Goal: Transaction & Acquisition: Purchase product/service

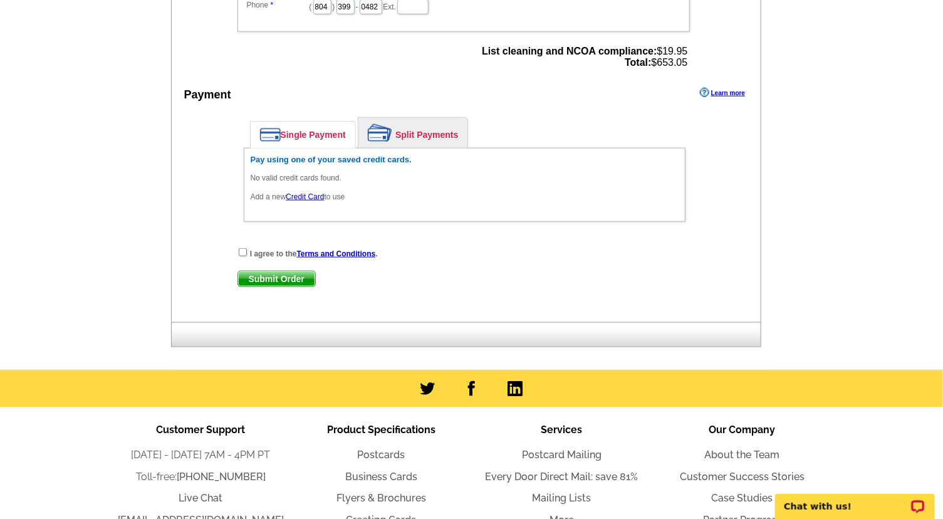
scroll to position [551, 0]
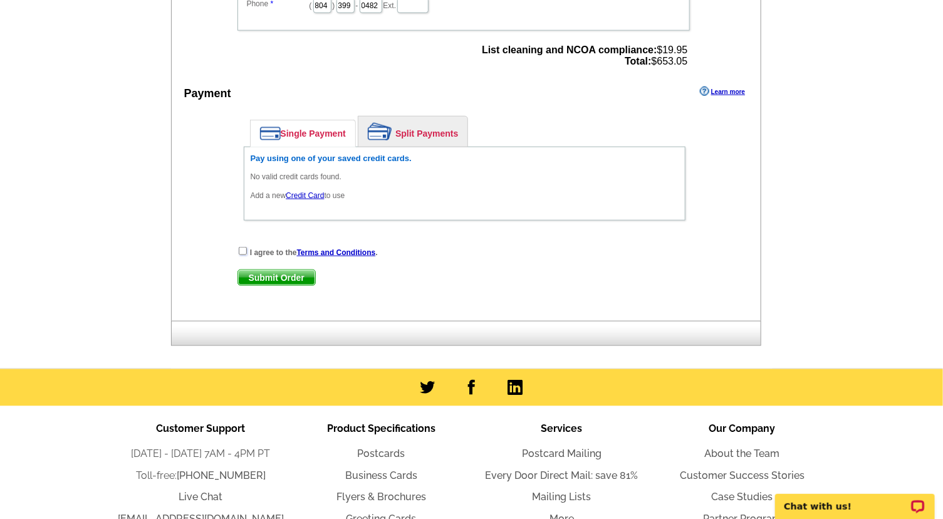
click at [241, 248] on input "checkbox" at bounding box center [243, 251] width 8 height 8
checkbox input "true"
click at [302, 191] on link "Credit Card" at bounding box center [305, 195] width 38 height 9
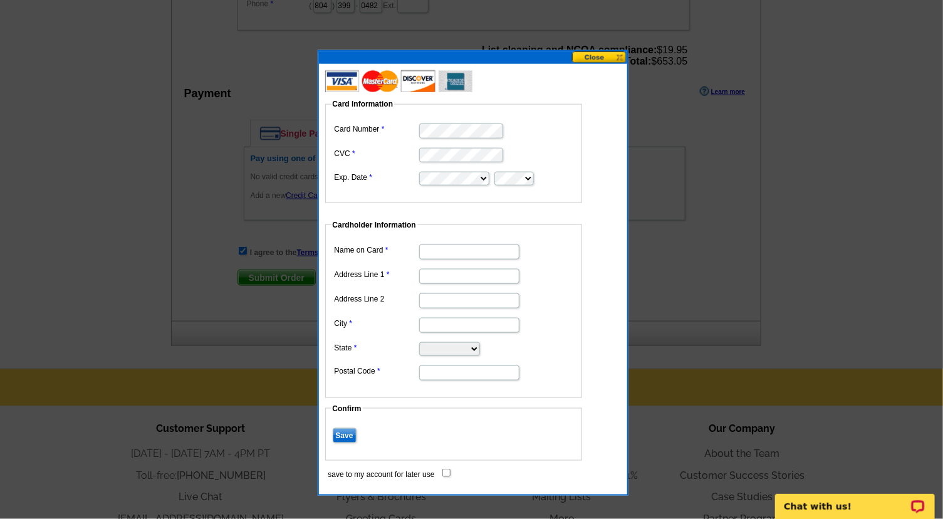
scroll to position [0, 0]
click at [474, 251] on input "Name on Card" at bounding box center [469, 251] width 100 height 15
type input "[PERSON_NAME] A Pretty"
click at [454, 276] on input "Address Line 1" at bounding box center [469, 276] width 100 height 15
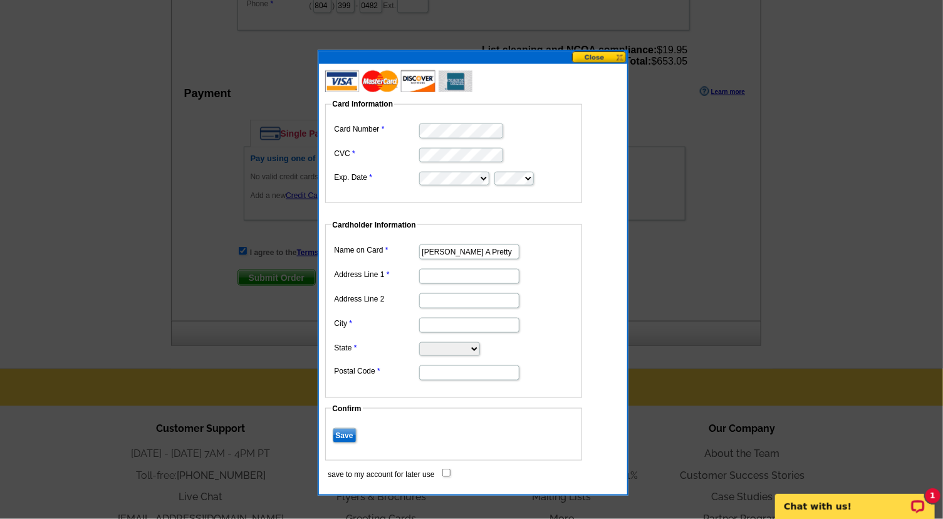
paste input "1662 Indys RUN"
type input "1662 Indys RUN"
click at [480, 346] on select "[US_STATE] [US_STATE] [US_STATE] [US_STATE] [US_STATE] [US_STATE] [US_STATE] [U…" at bounding box center [449, 349] width 61 height 14
select select "VA"
click at [439, 373] on input "Postal Code" at bounding box center [469, 372] width 100 height 15
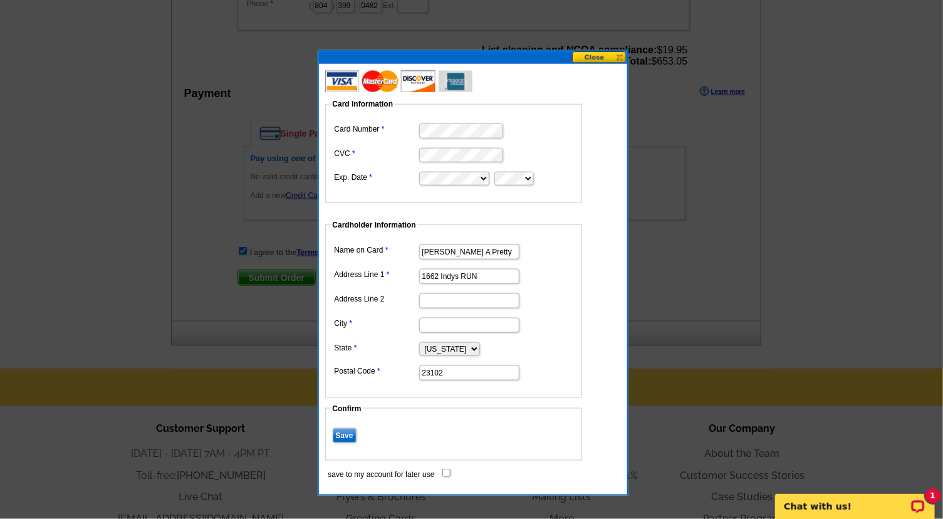
type input "23102"
click at [446, 323] on input "City" at bounding box center [469, 325] width 100 height 15
type input "Maidens"
click at [343, 433] on input "Save" at bounding box center [345, 435] width 24 height 15
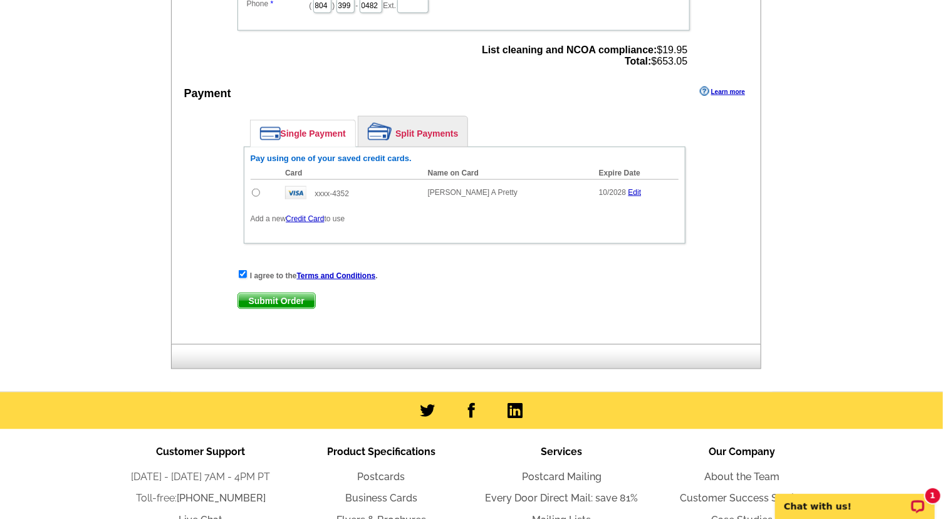
click at [275, 296] on span "Submit Order" at bounding box center [276, 300] width 77 height 15
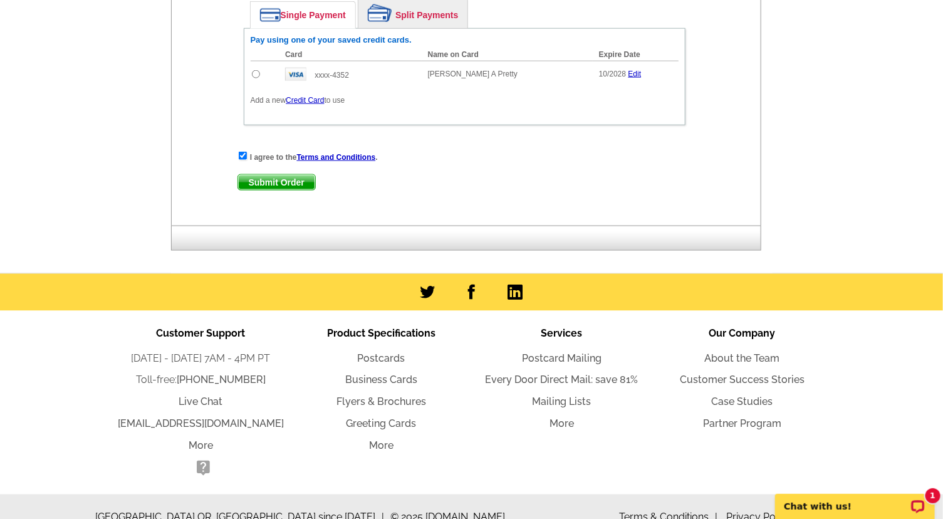
scroll to position [582, 0]
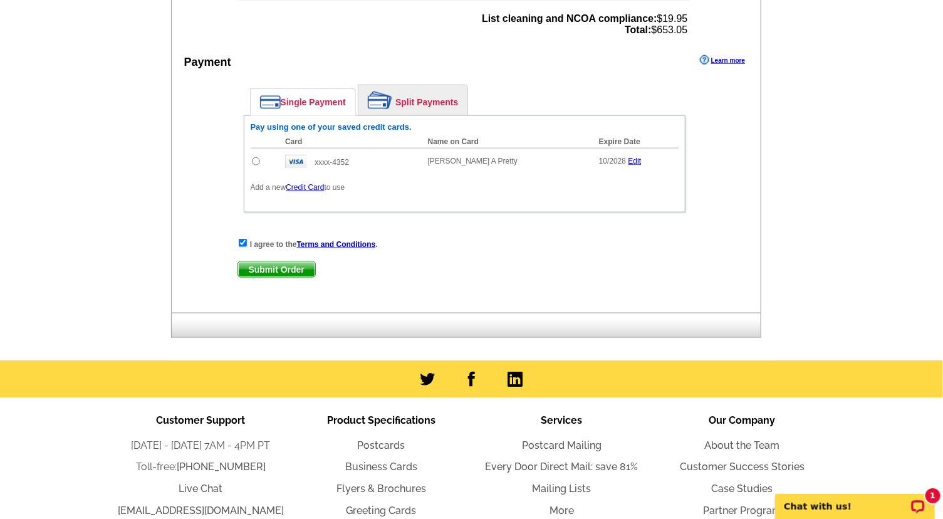
click at [268, 265] on span "Submit Order" at bounding box center [276, 269] width 77 height 15
click at [253, 157] on input "radio" at bounding box center [256, 161] width 8 height 8
radio input "true"
click at [278, 262] on span "Submit Order" at bounding box center [276, 269] width 77 height 15
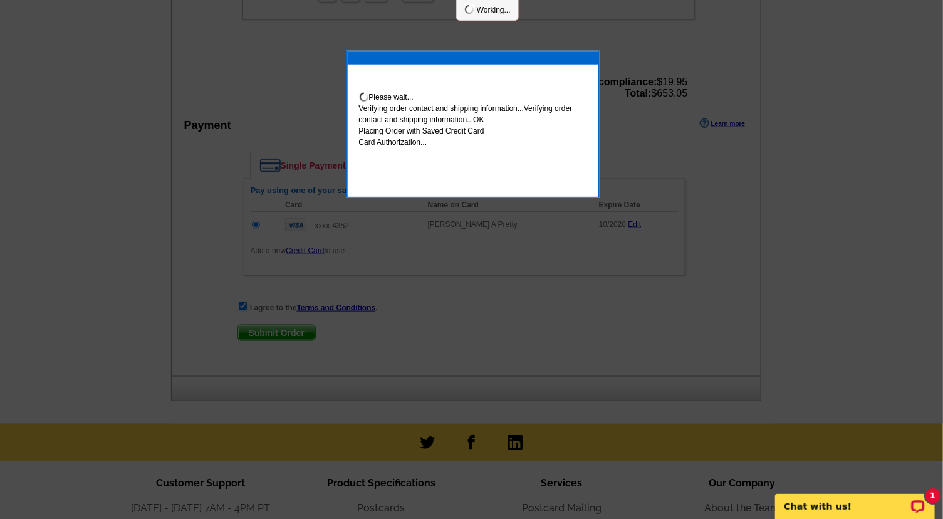
scroll to position [645, 0]
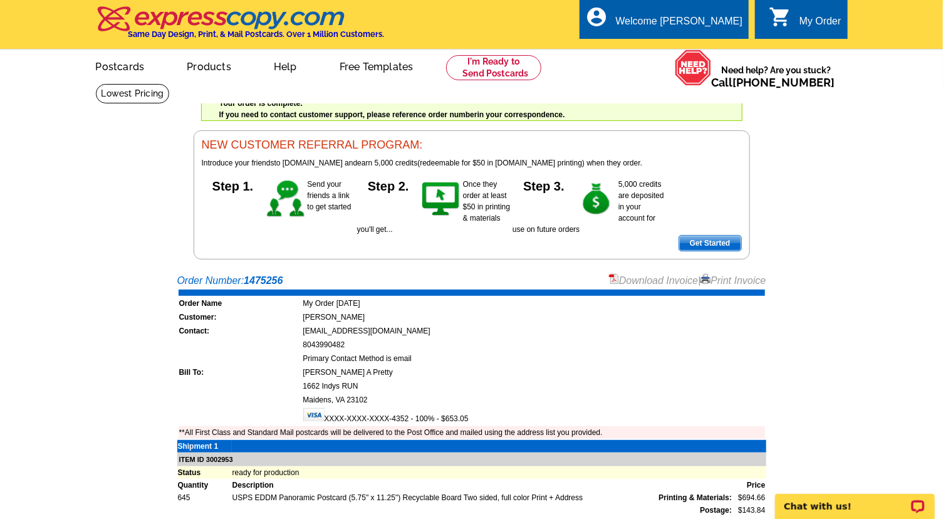
click at [638, 276] on link "Download Invoice" at bounding box center [653, 280] width 89 height 11
click at [722, 74] on link "Logout" at bounding box center [722, 70] width 32 height 11
